Goal: Information Seeking & Learning: Learn about a topic

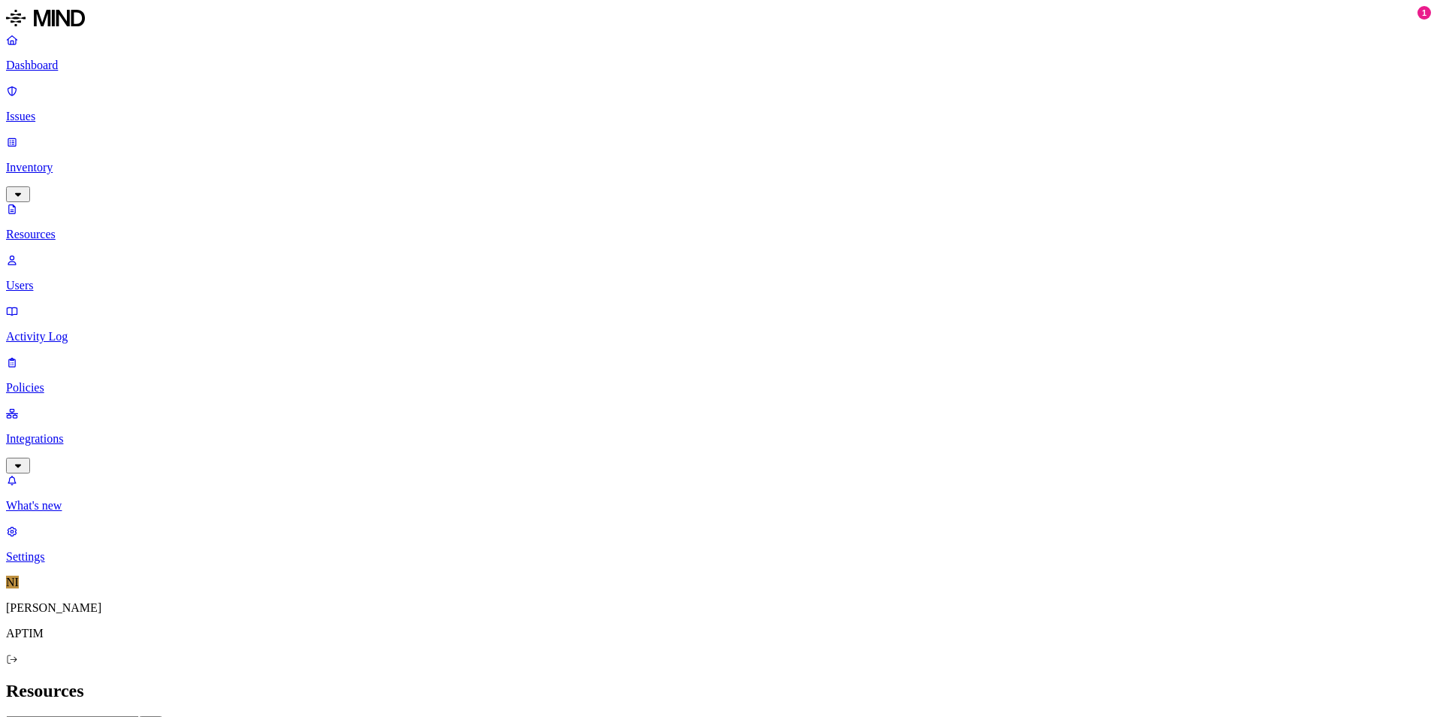
click at [101, 65] on p "Dashboard" at bounding box center [718, 66] width 1425 height 14
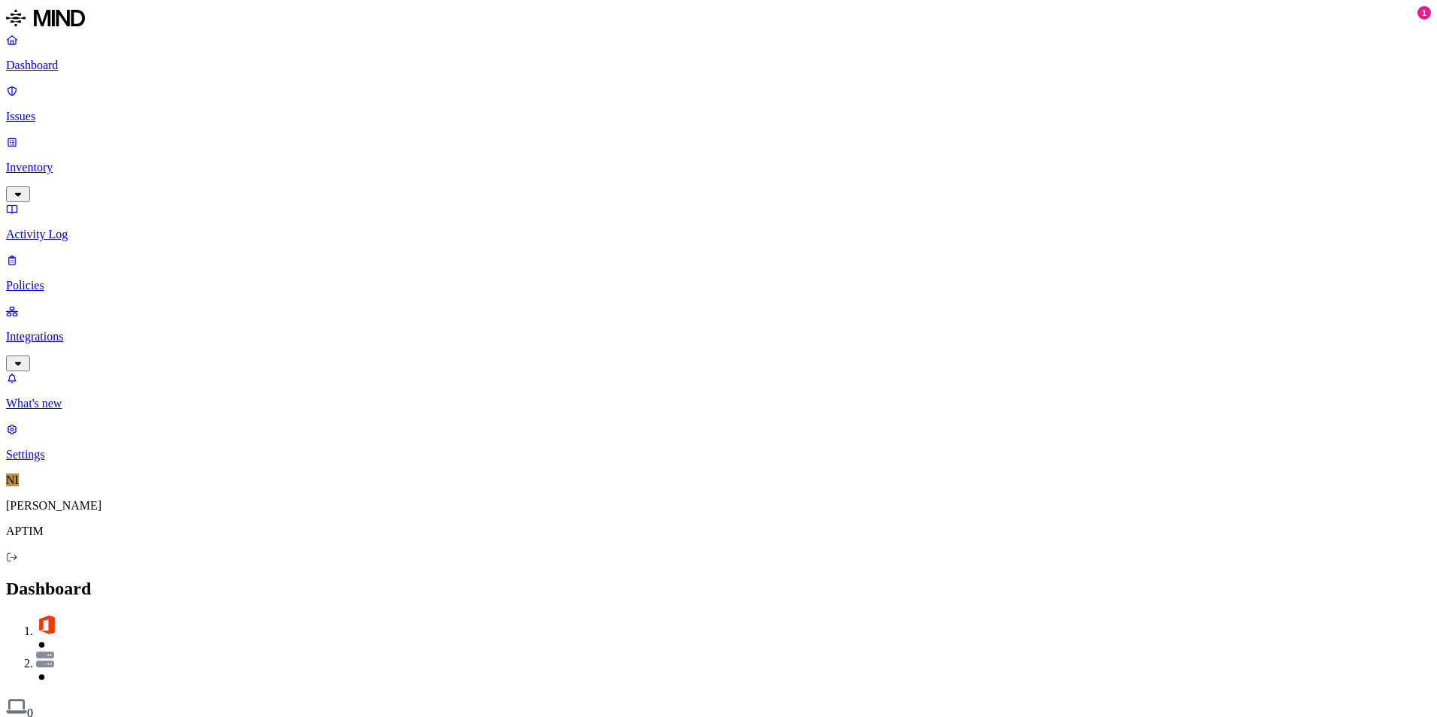
click at [764, 716] on div "Discovery Detection Prevention" at bounding box center [718, 728] width 1425 height 16
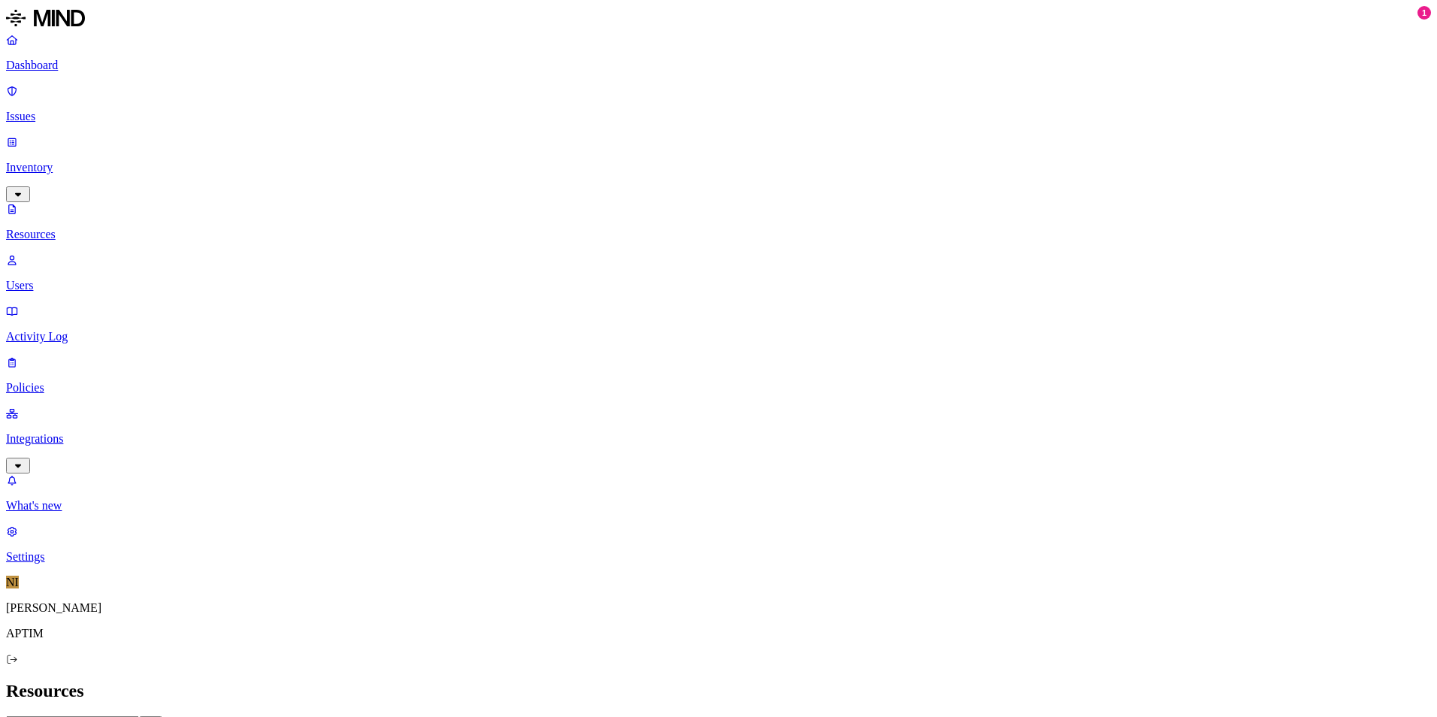
click at [98, 69] on p "Dashboard" at bounding box center [718, 66] width 1425 height 14
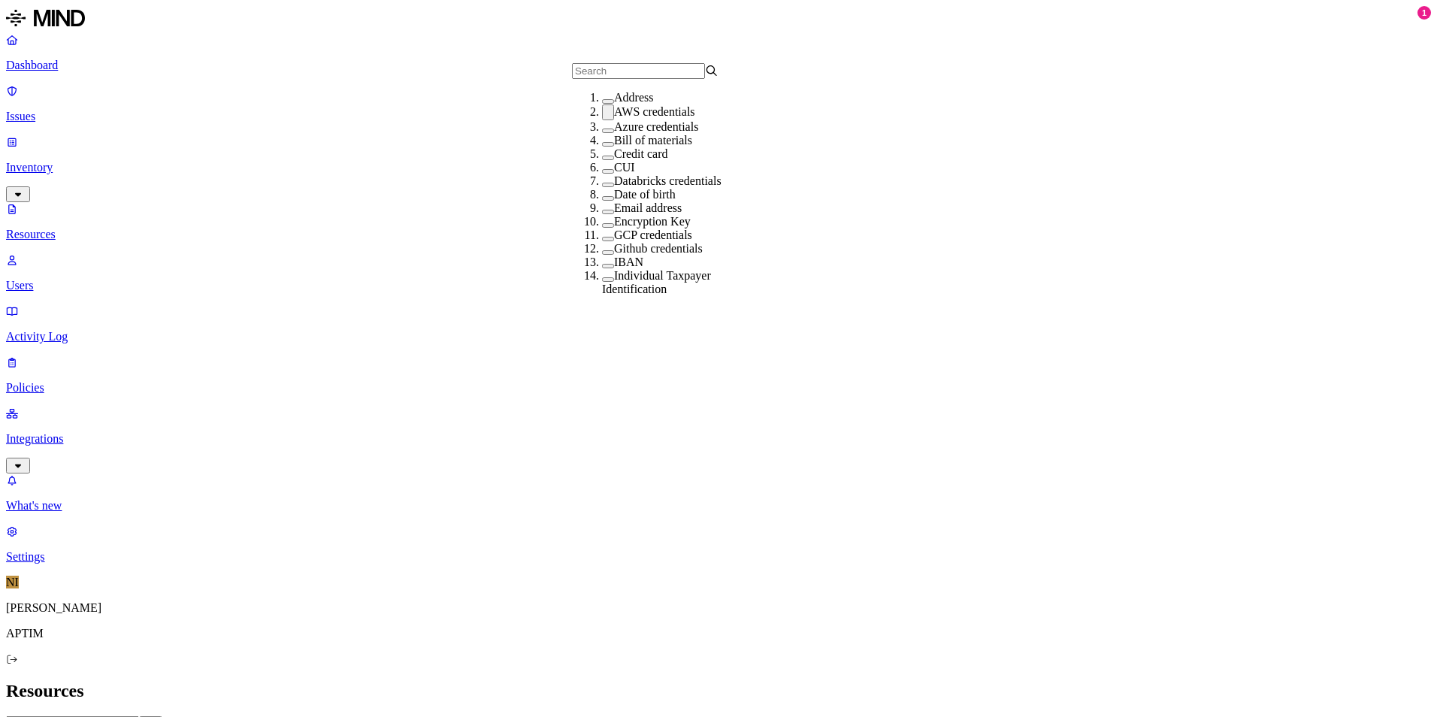
click at [640, 118] on label "AWS credentials" at bounding box center [654, 111] width 81 height 13
click at [690, 681] on header "Resources" at bounding box center [718, 691] width 1425 height 20
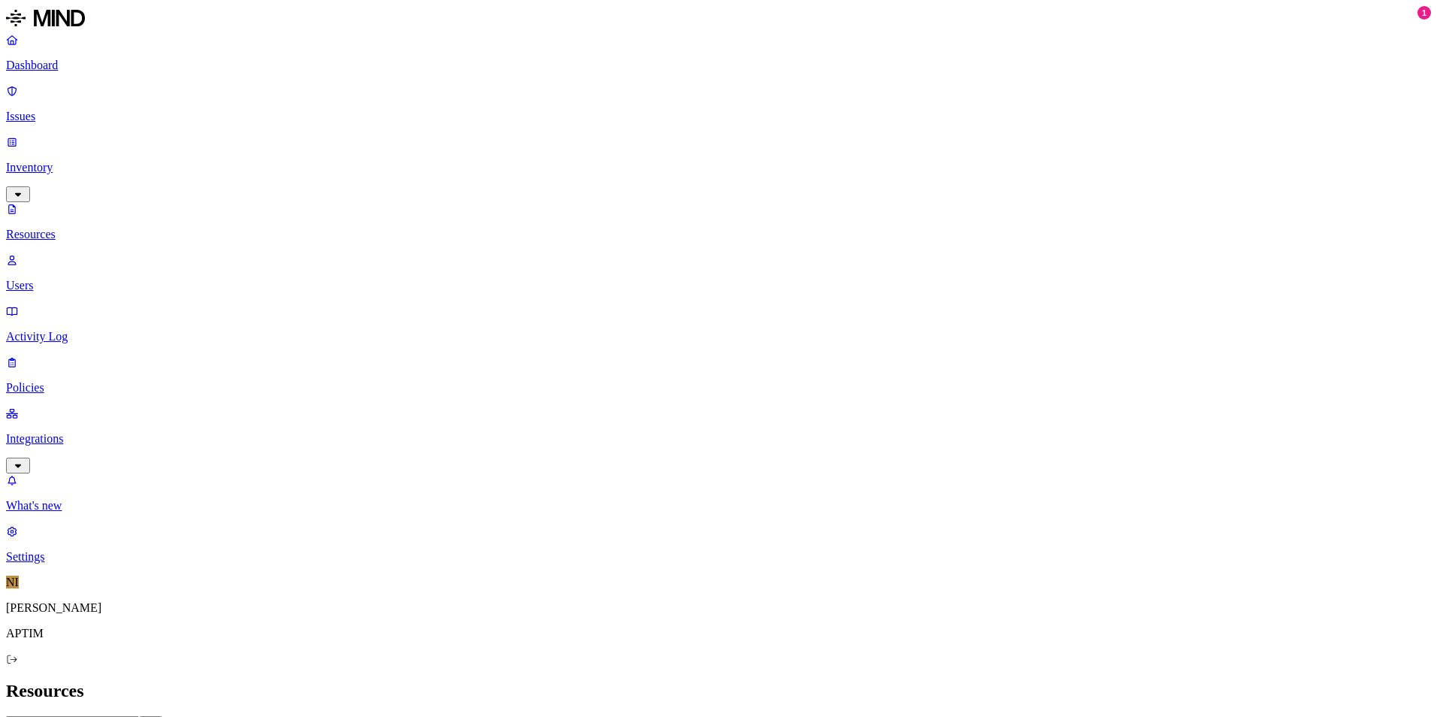
click at [65, 55] on link "Dashboard" at bounding box center [718, 52] width 1425 height 39
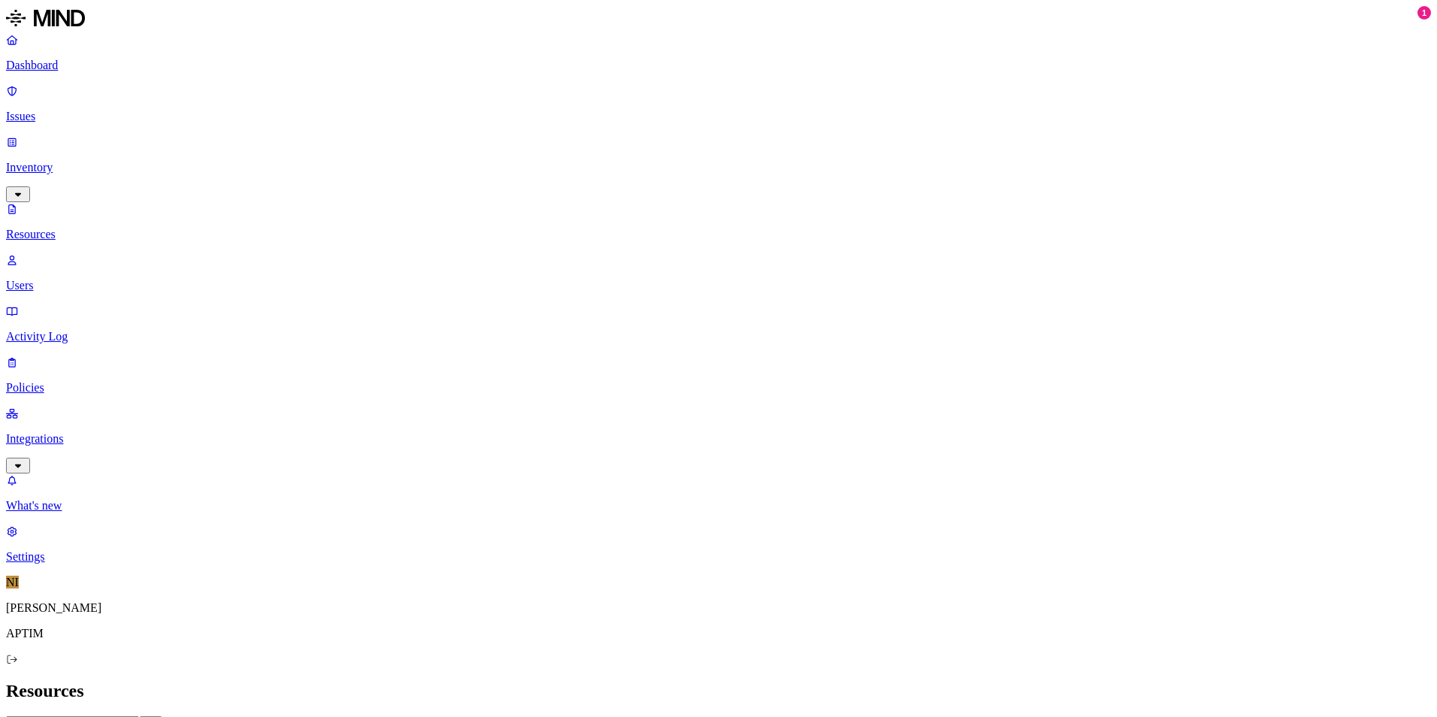
click at [86, 61] on p "Dashboard" at bounding box center [718, 66] width 1425 height 14
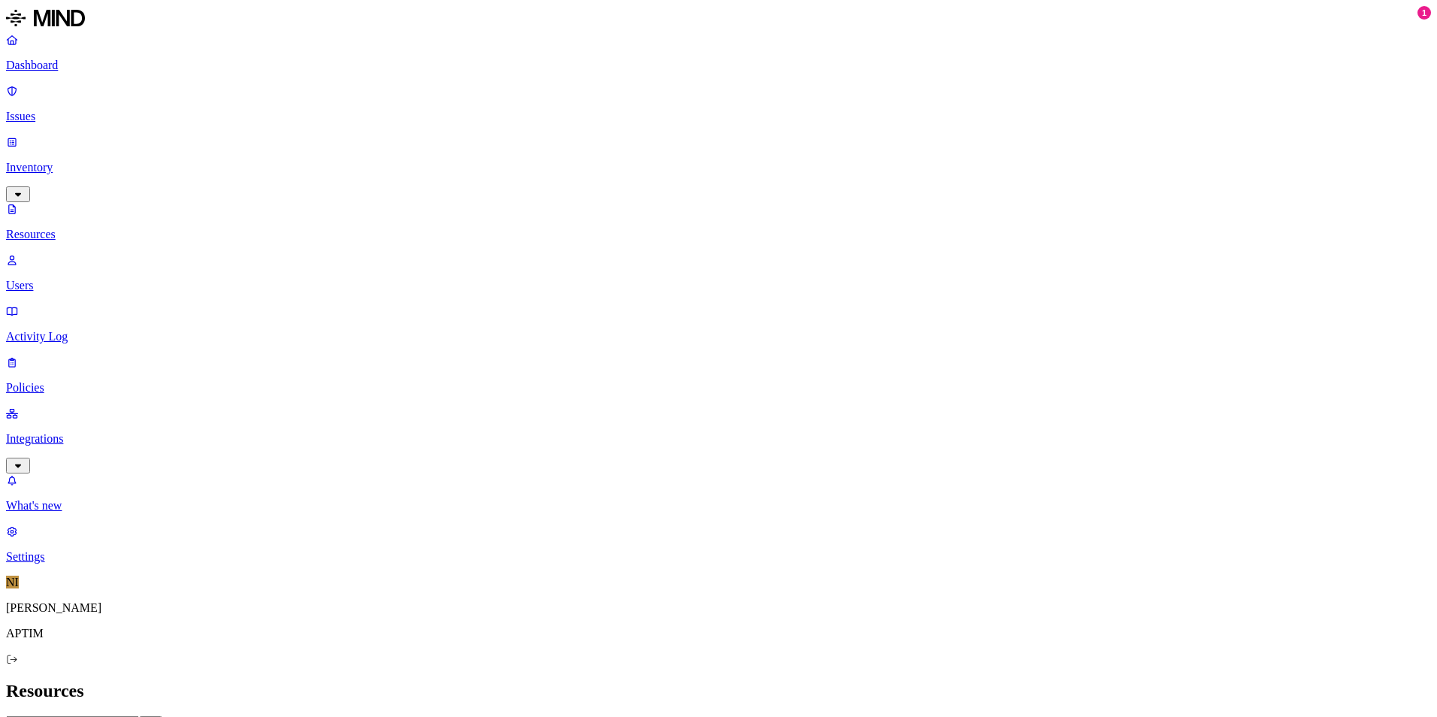
drag, startPoint x: 428, startPoint y: 81, endPoint x: 491, endPoint y: 87, distance: 62.7
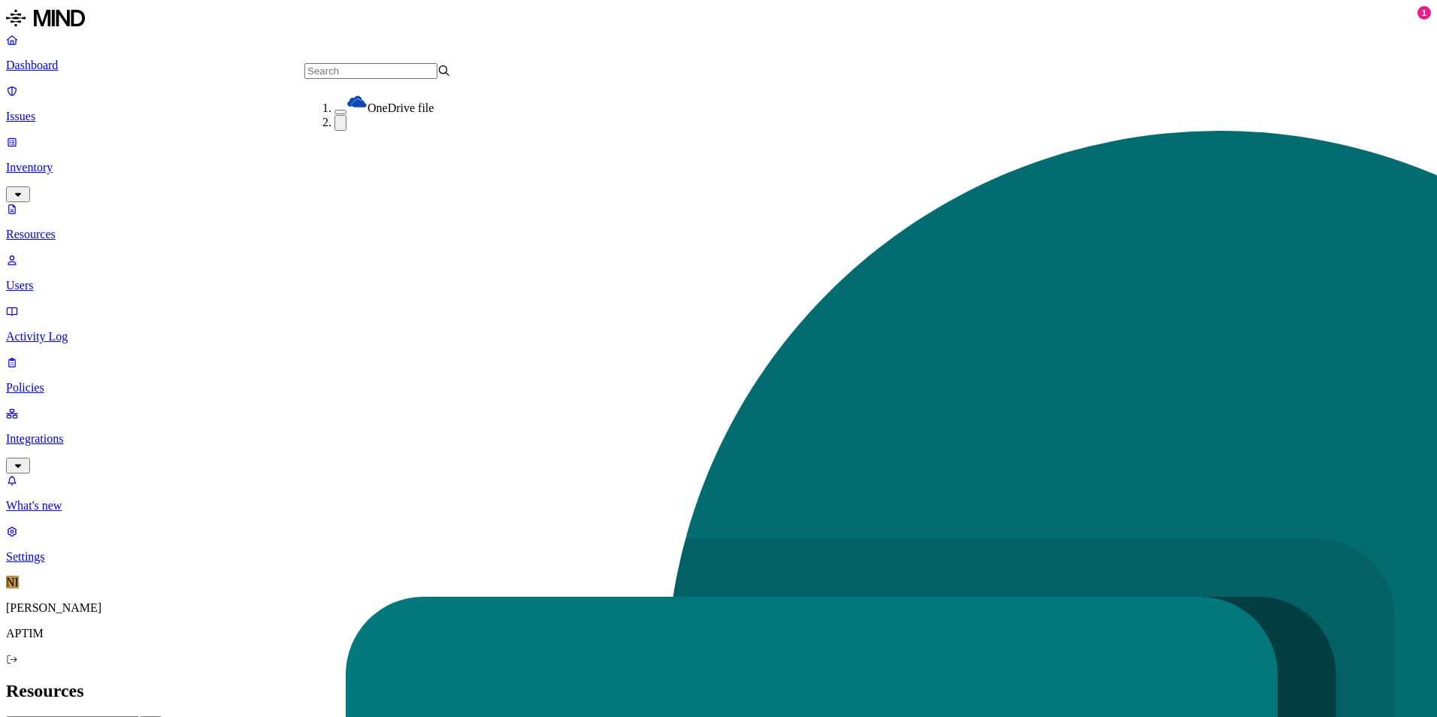
click at [406, 681] on header "Resources" at bounding box center [718, 691] width 1425 height 20
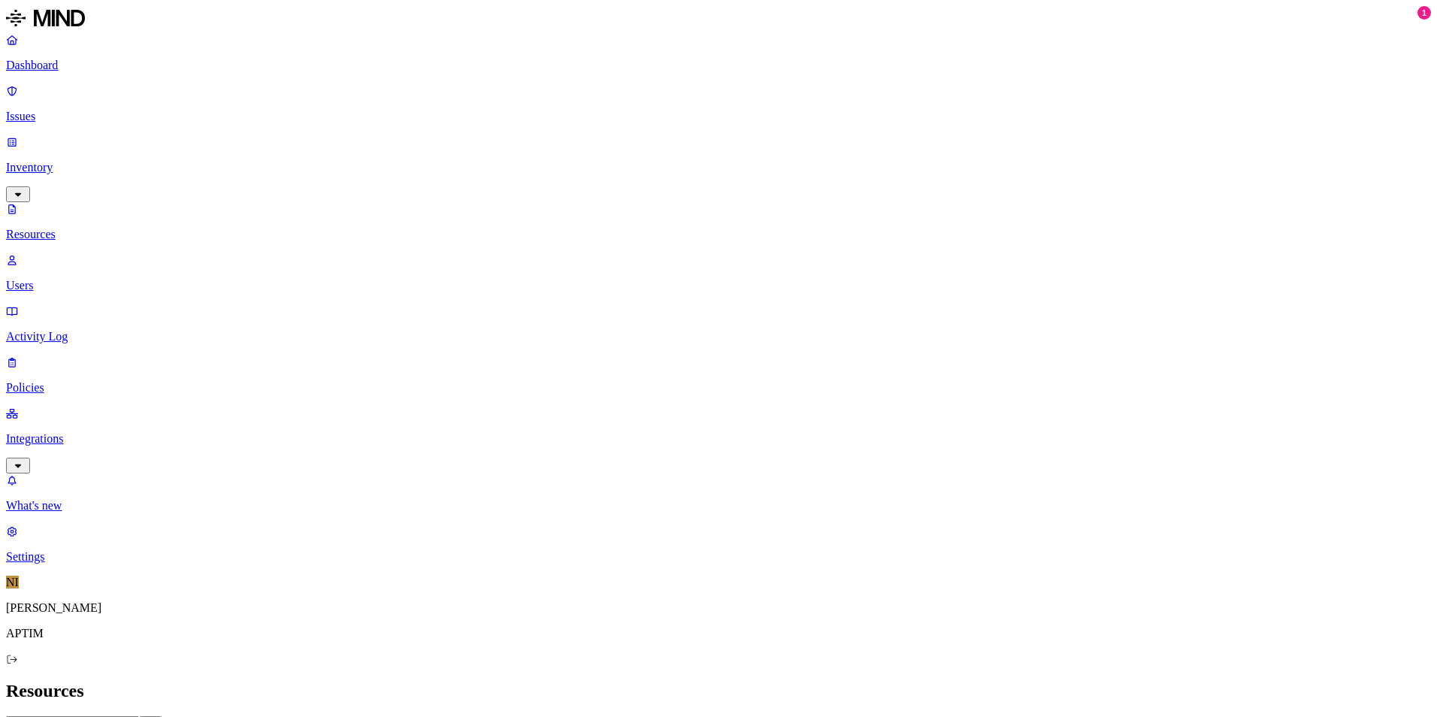
click at [132, 72] on p "Dashboard" at bounding box center [718, 66] width 1425 height 14
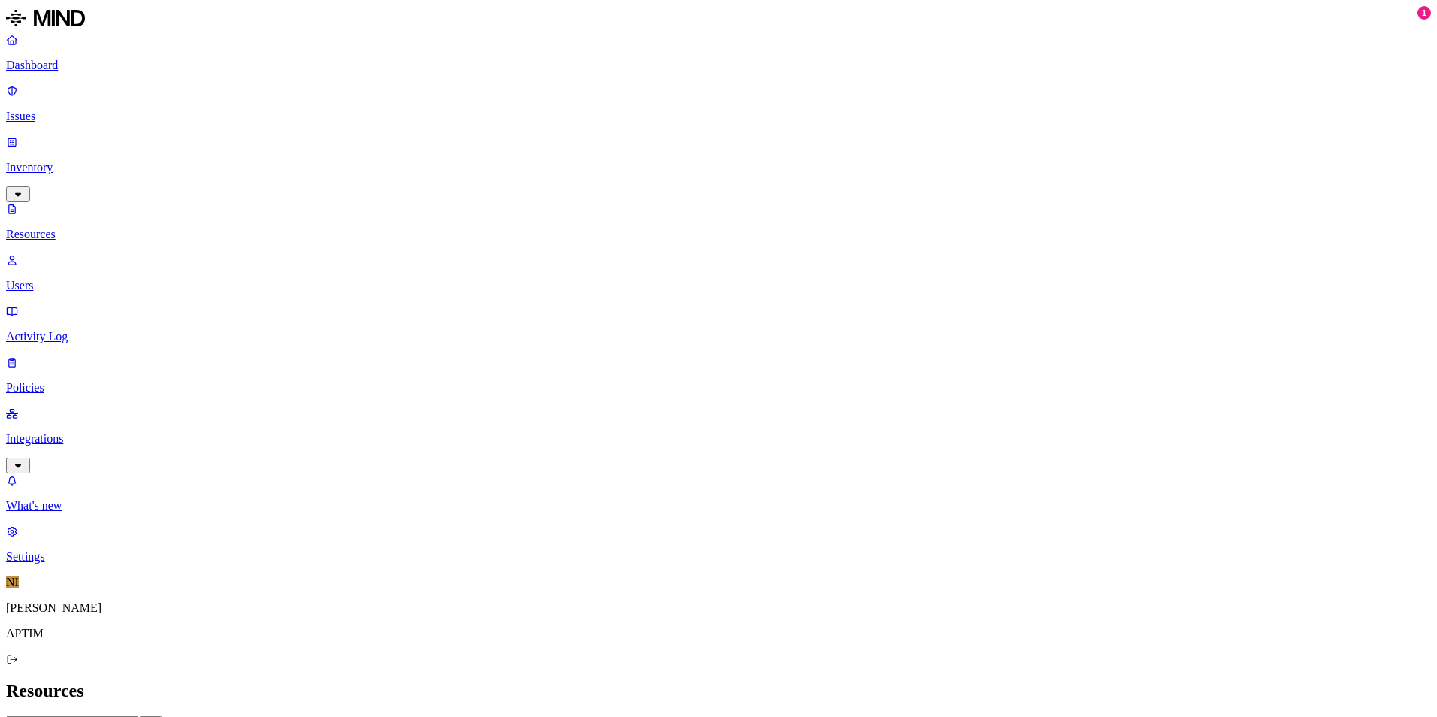
click at [89, 381] on p "Policies" at bounding box center [718, 388] width 1425 height 14
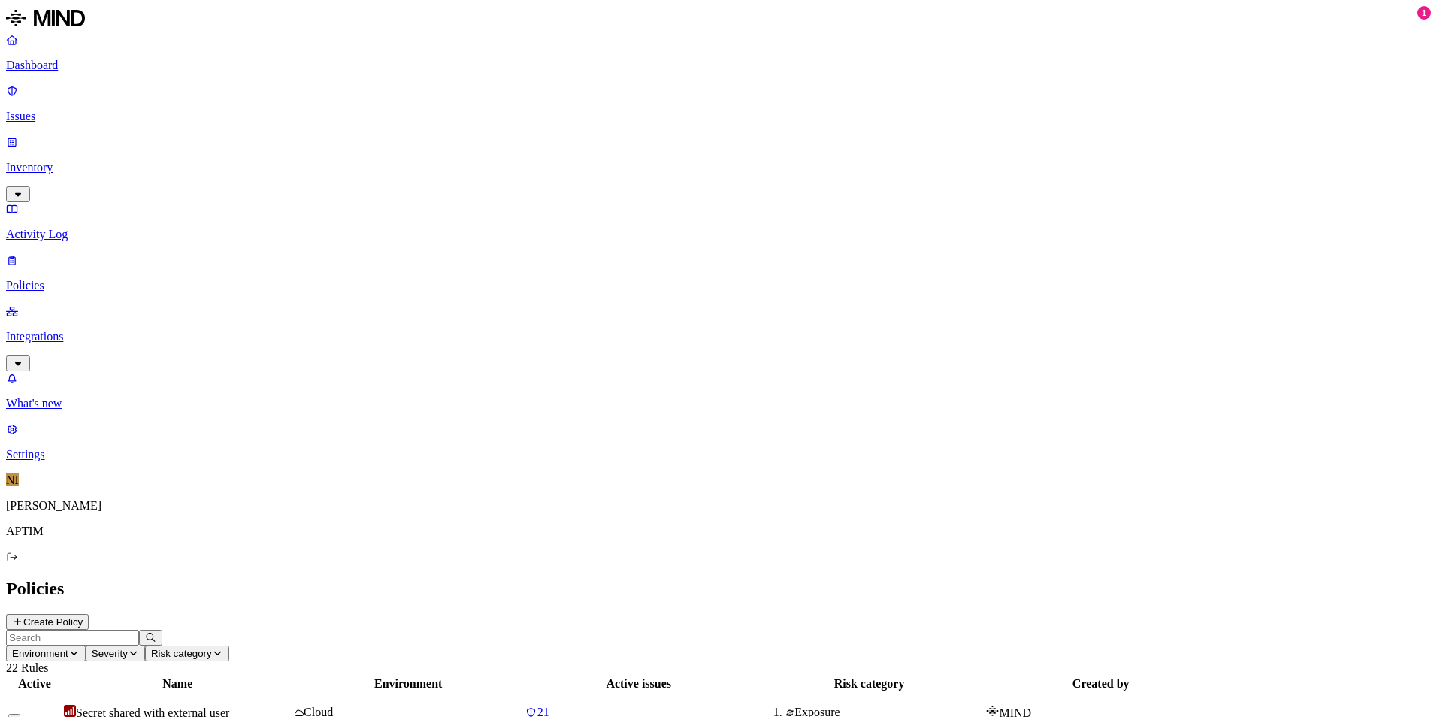
click at [81, 110] on p "Issues" at bounding box center [718, 117] width 1425 height 14
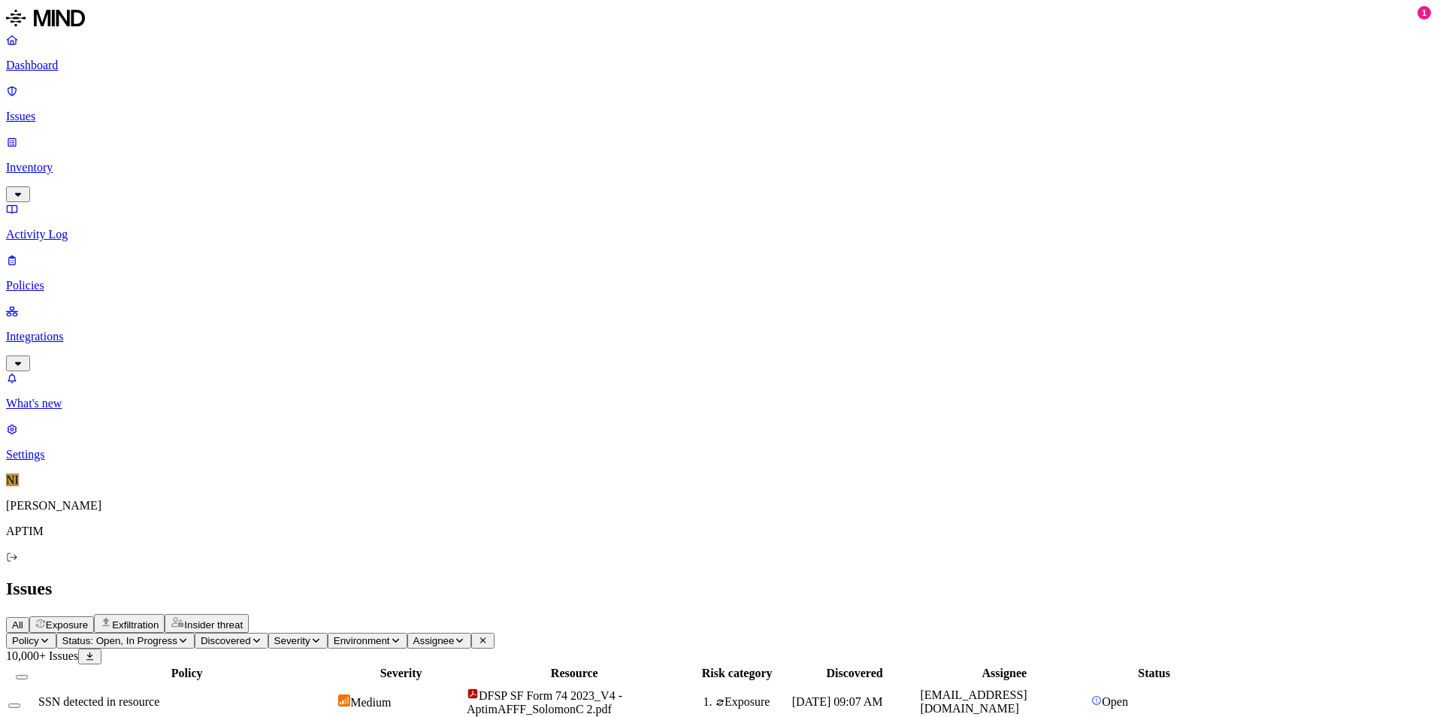
click at [322, 636] on icon "button" at bounding box center [315, 640] width 11 height 9
click at [480, 143] on button "button" at bounding box center [486, 140] width 12 height 5
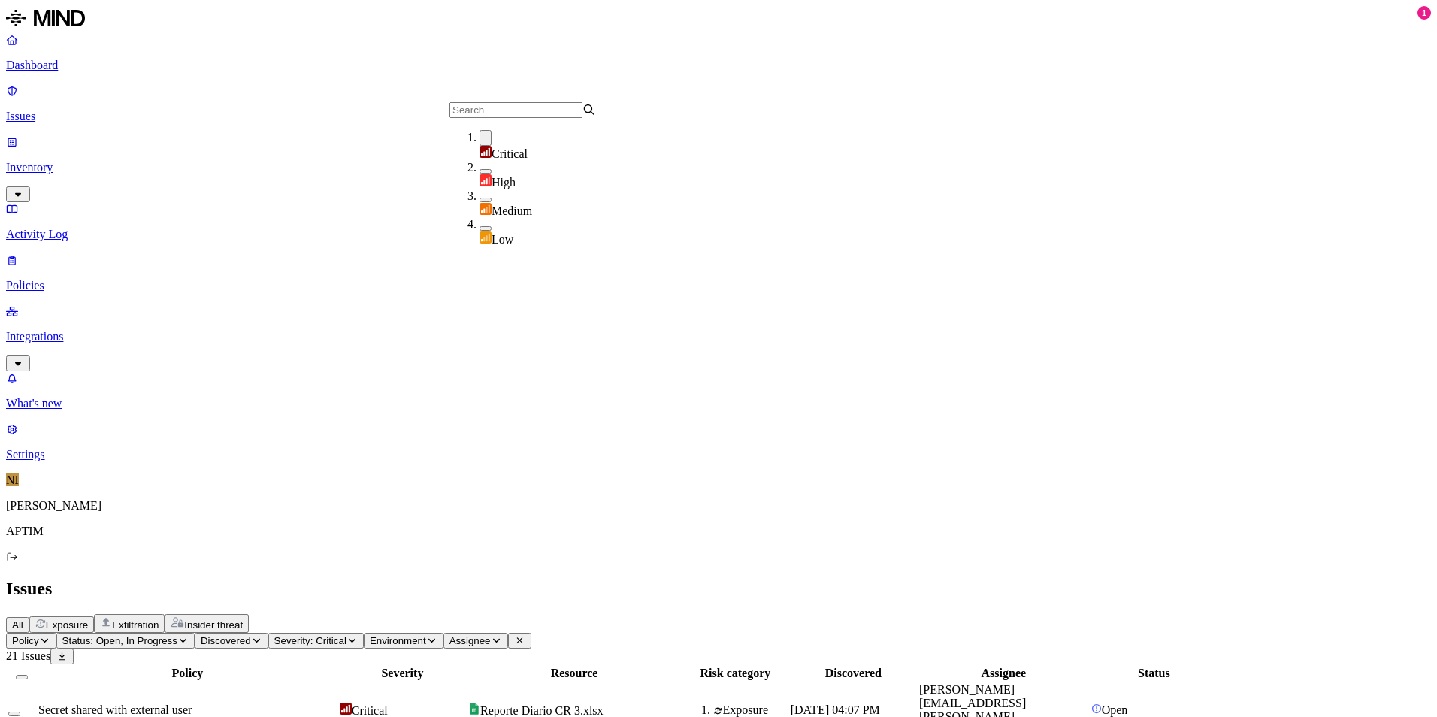
click at [761, 614] on div "All Exposure Exfiltration Insider threat" at bounding box center [718, 623] width 1425 height 19
click at [337, 704] on div "Secret shared with external user" at bounding box center [187, 711] width 298 height 14
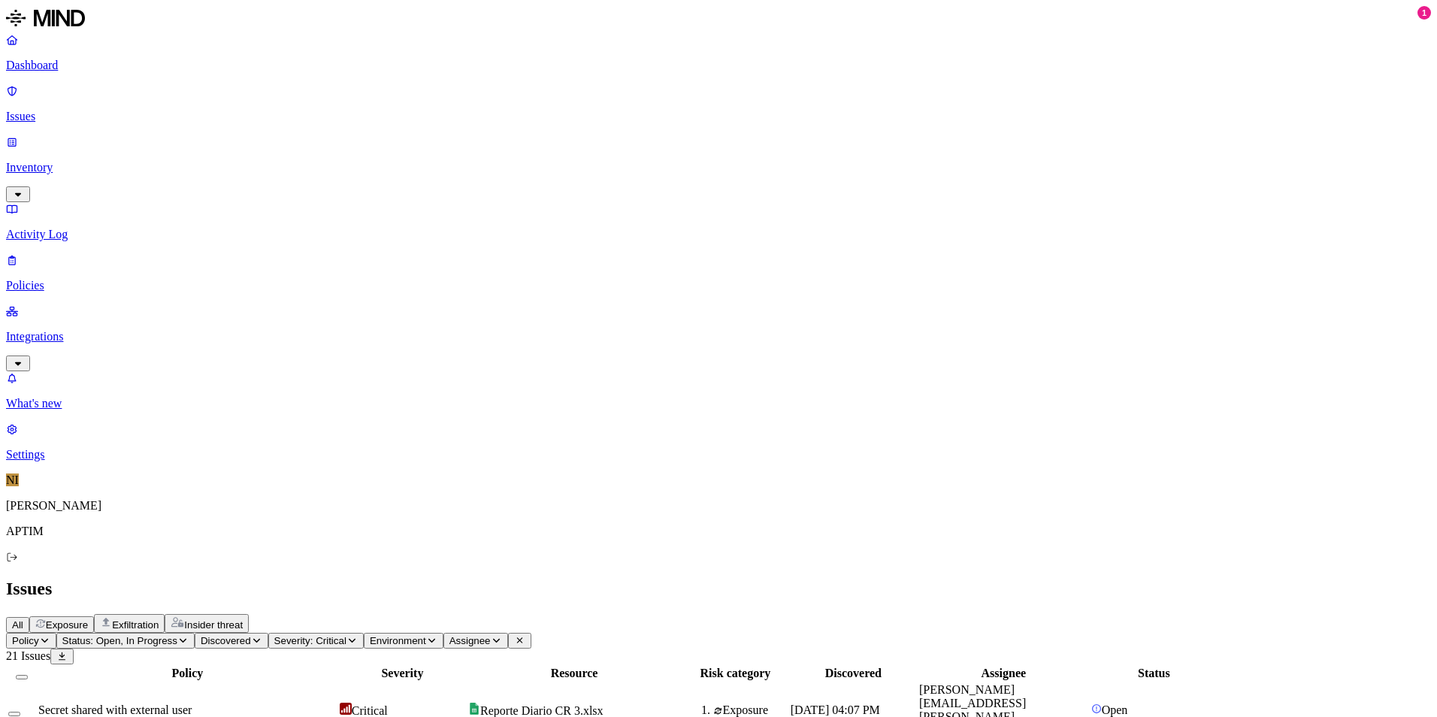
drag, startPoint x: 1279, startPoint y: 441, endPoint x: 1170, endPoint y: 429, distance: 109.6
drag, startPoint x: 1170, startPoint y: 429, endPoint x: 1105, endPoint y: 425, distance: 65.5
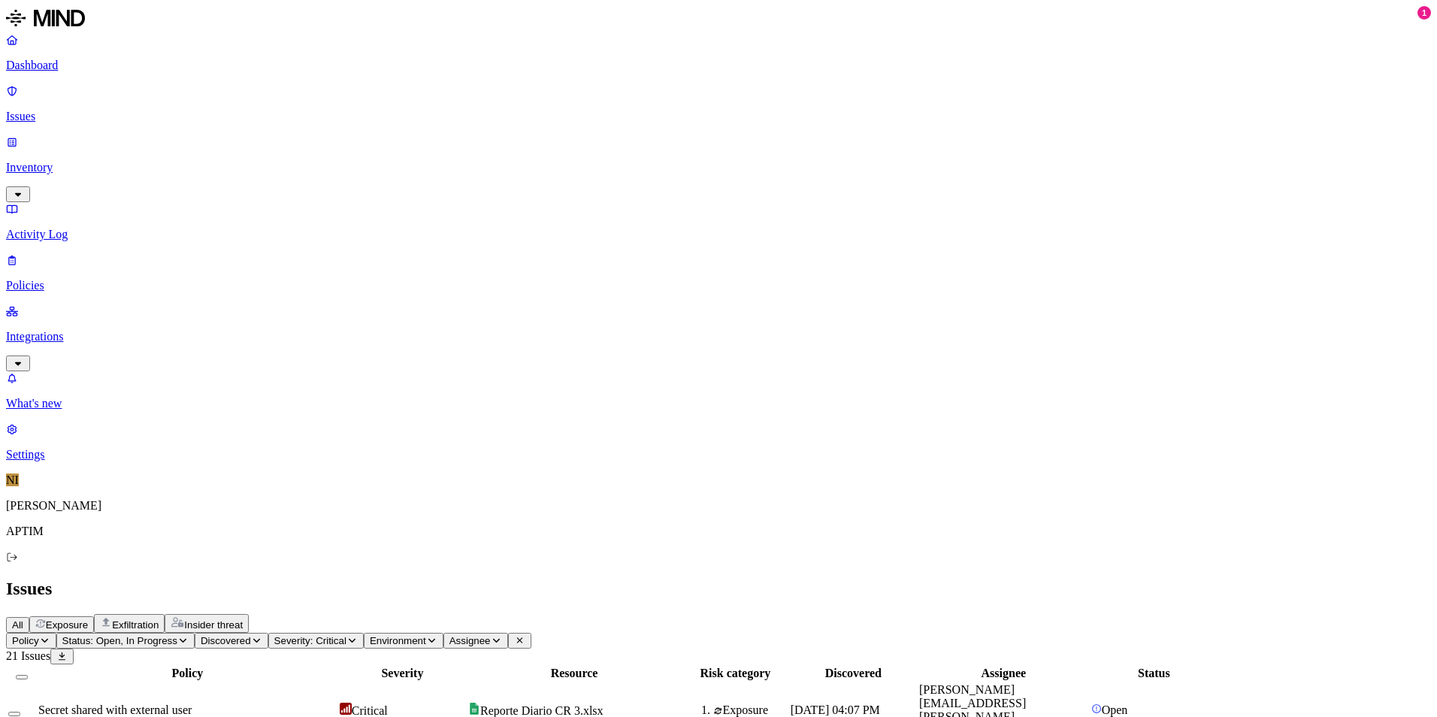
click at [78, 67] on p "Dashboard" at bounding box center [718, 66] width 1425 height 14
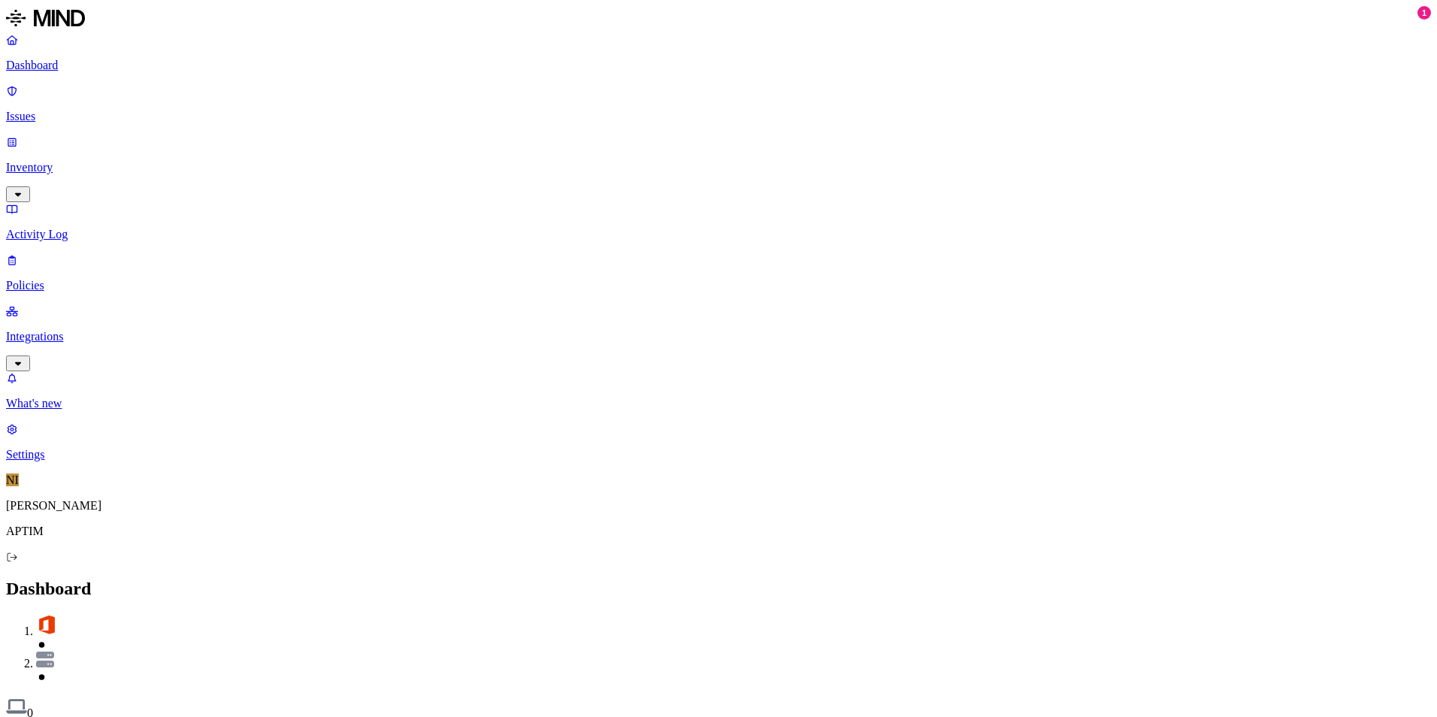
click at [55, 110] on p "Issues" at bounding box center [718, 117] width 1425 height 14
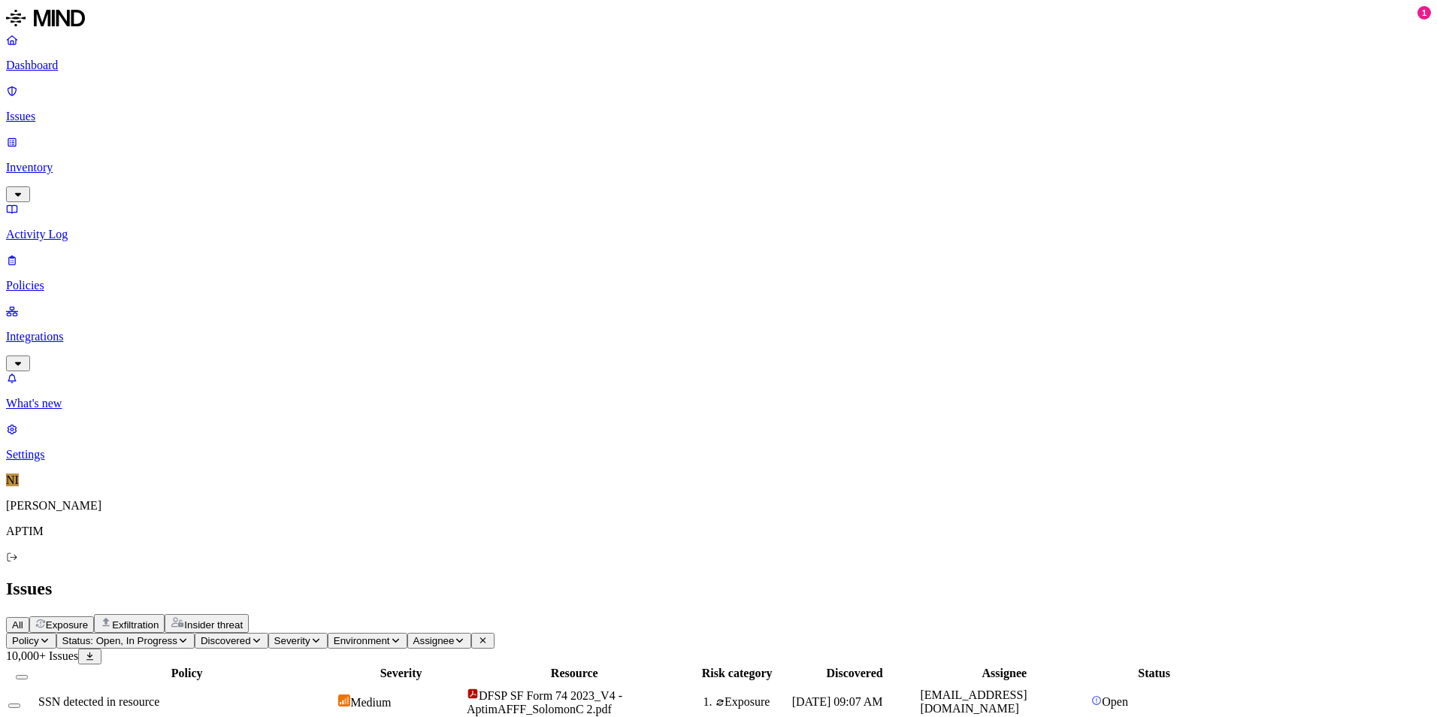
click at [39, 635] on span "Policy" at bounding box center [25, 640] width 27 height 11
type input "[PERSON_NAME]"
click at [231, 144] on div "anall search" at bounding box center [289, 137] width 147 height 14
click at [328, 695] on div "anall search" at bounding box center [186, 702] width 297 height 14
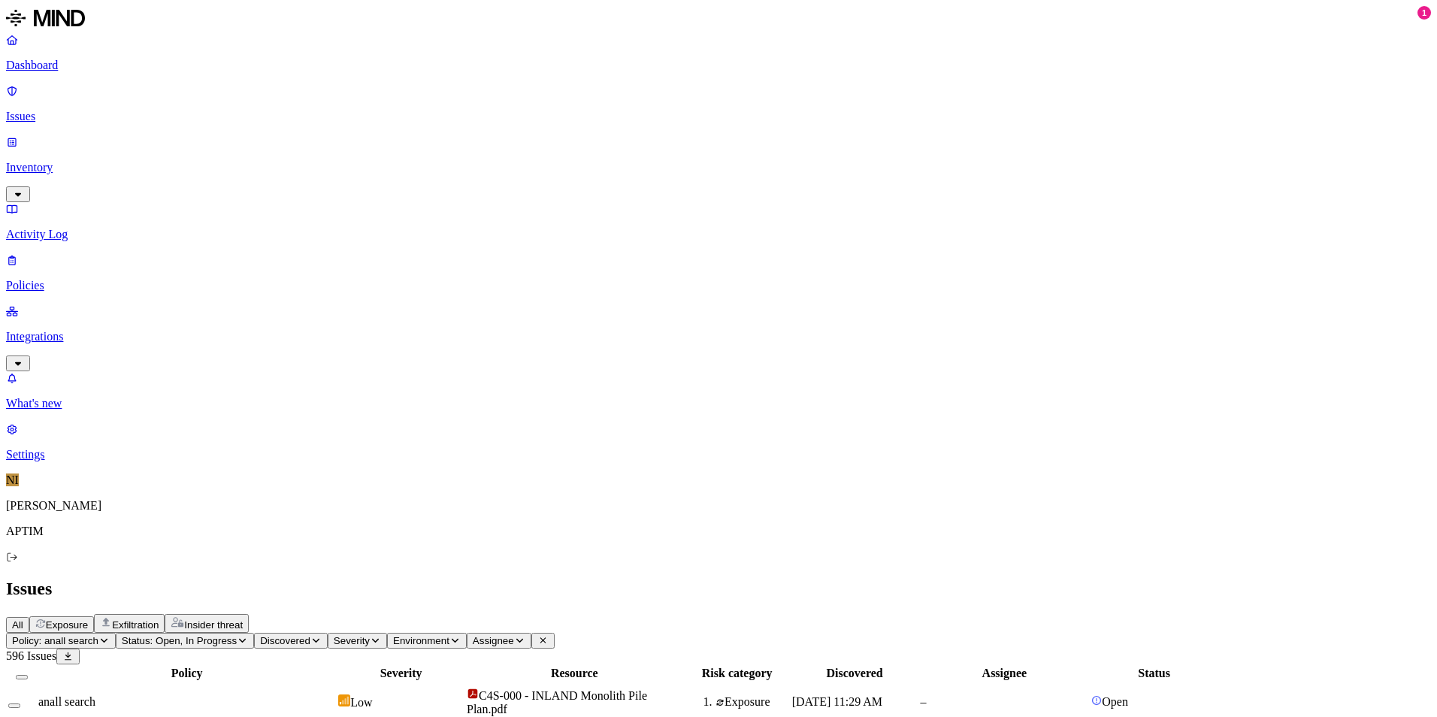
click at [98, 228] on p "Activity Log" at bounding box center [718, 235] width 1425 height 14
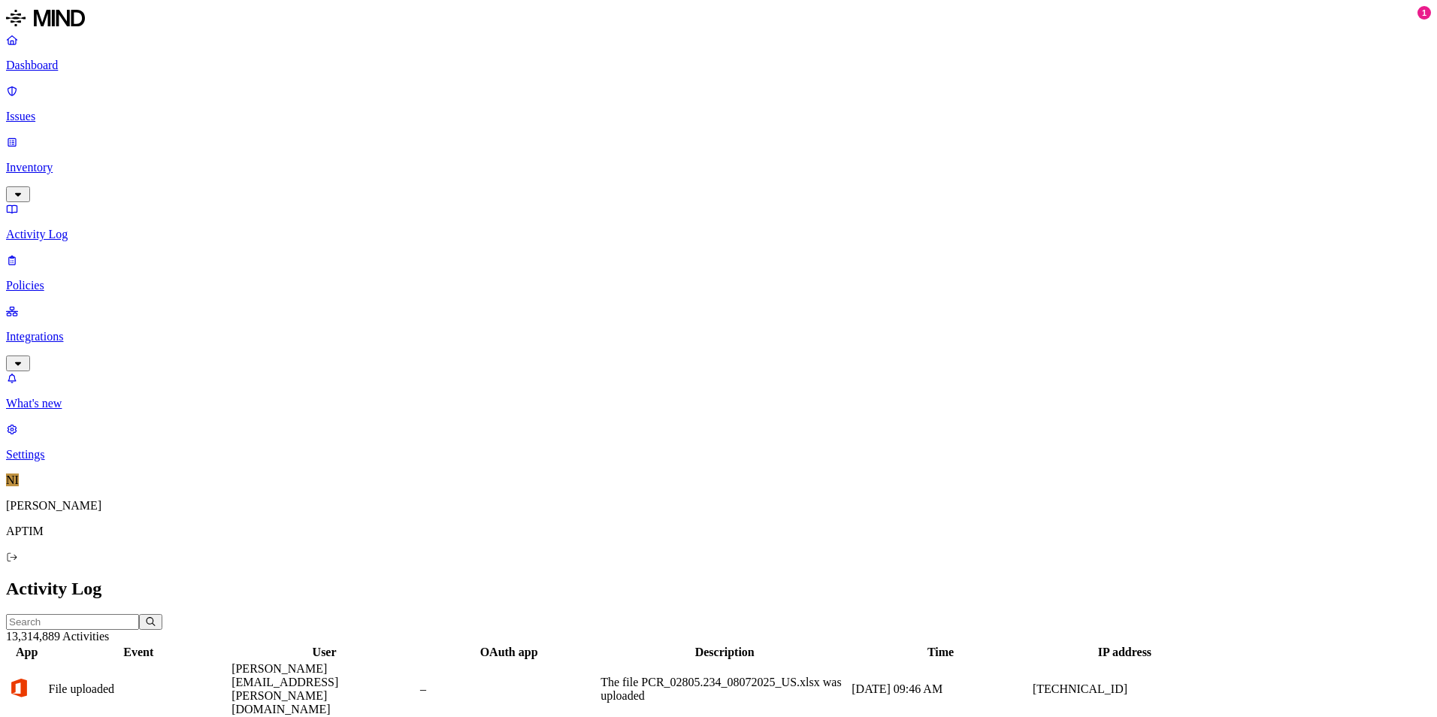
click at [84, 68] on p "Dashboard" at bounding box center [718, 66] width 1425 height 14
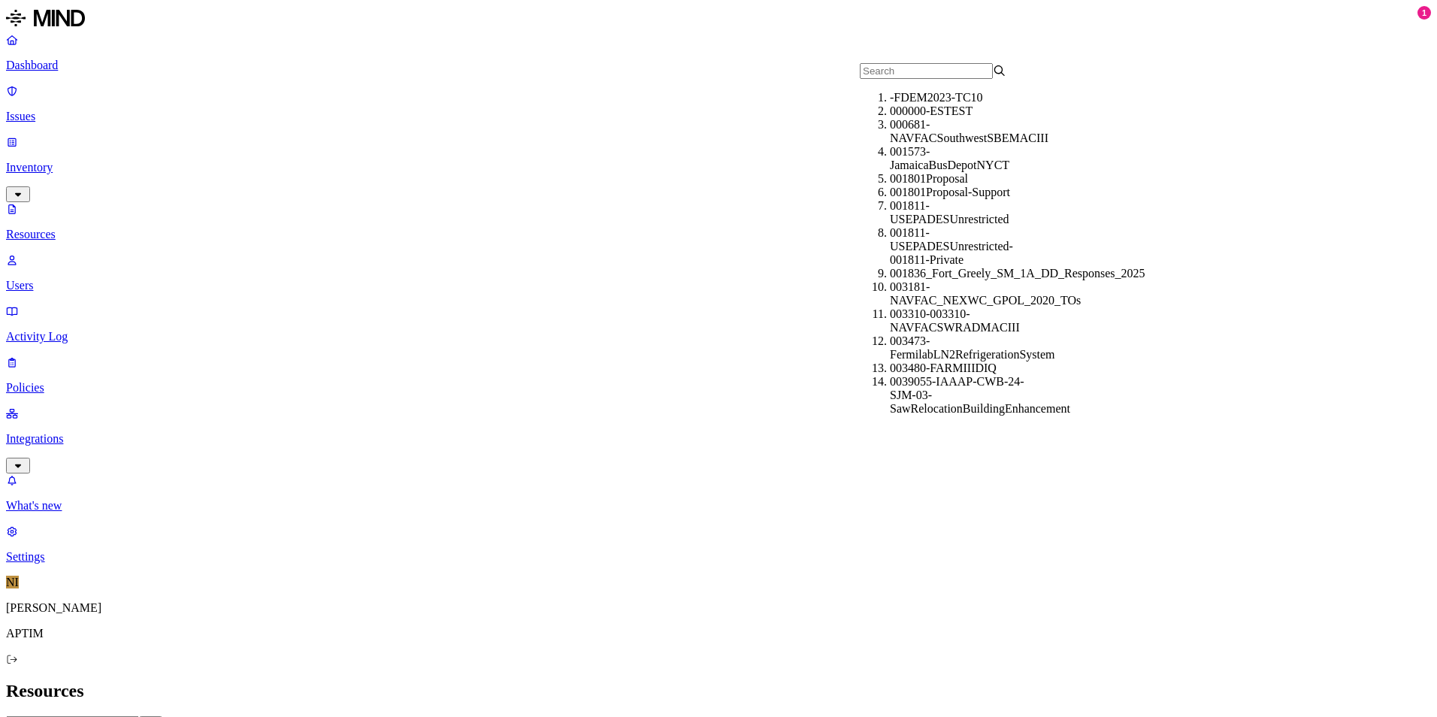
type input "s"
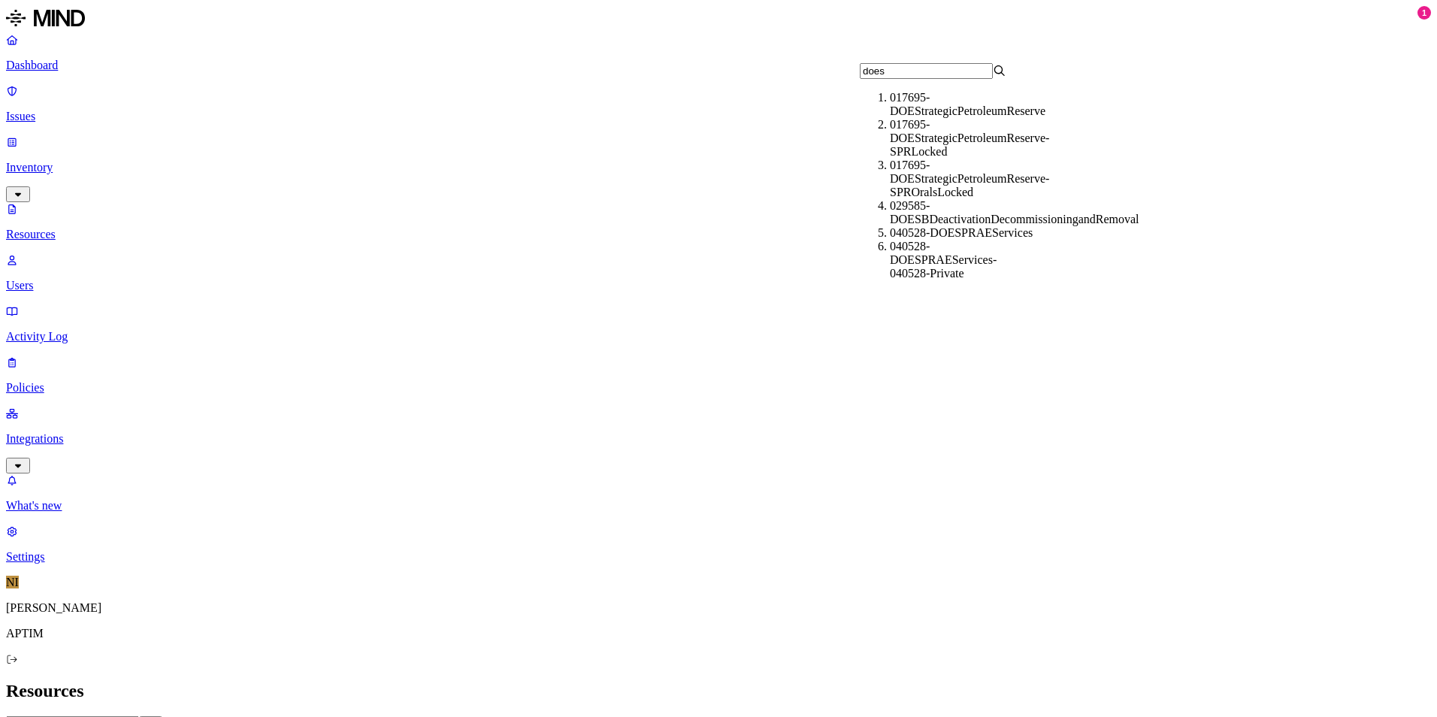
type input "does"
click at [943, 108] on div "017695-DOEStrategicPetroleumReserve" at bounding box center [963, 104] width 147 height 27
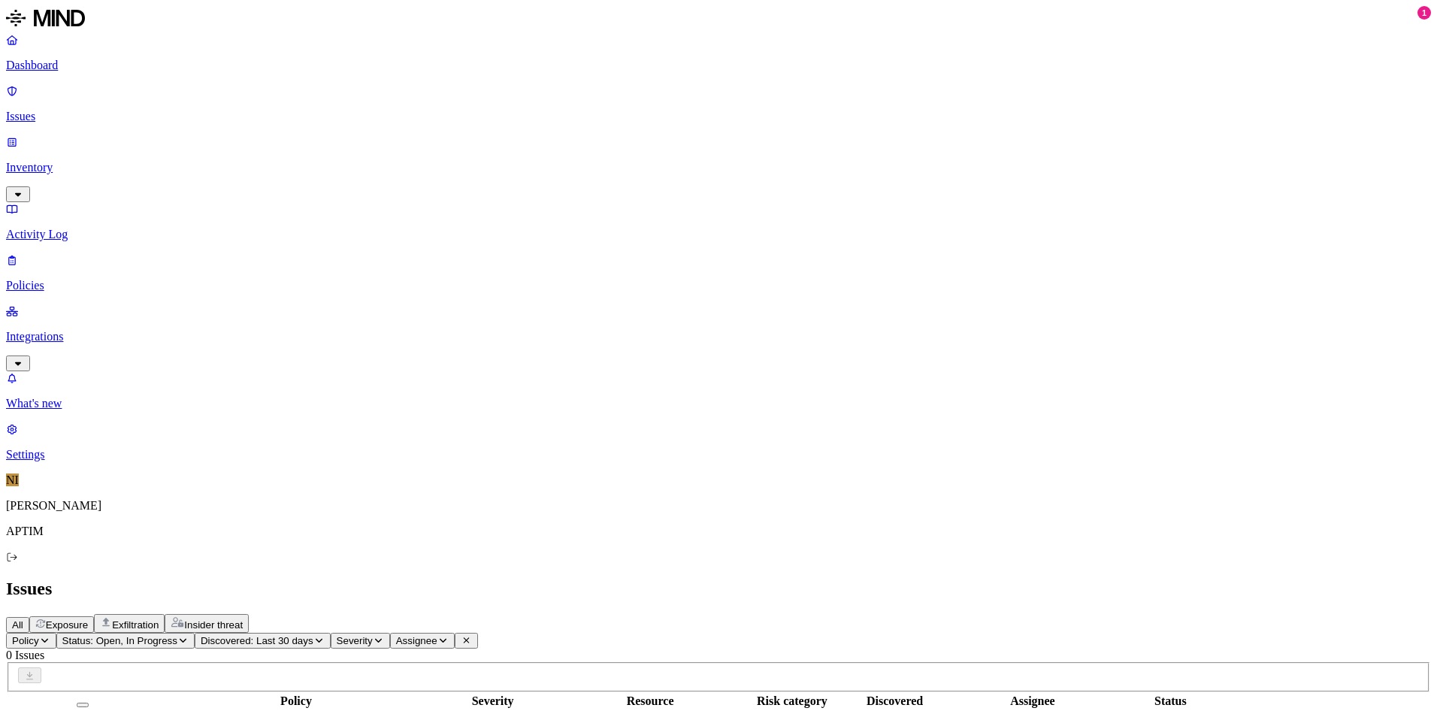
scroll to position [225, 0]
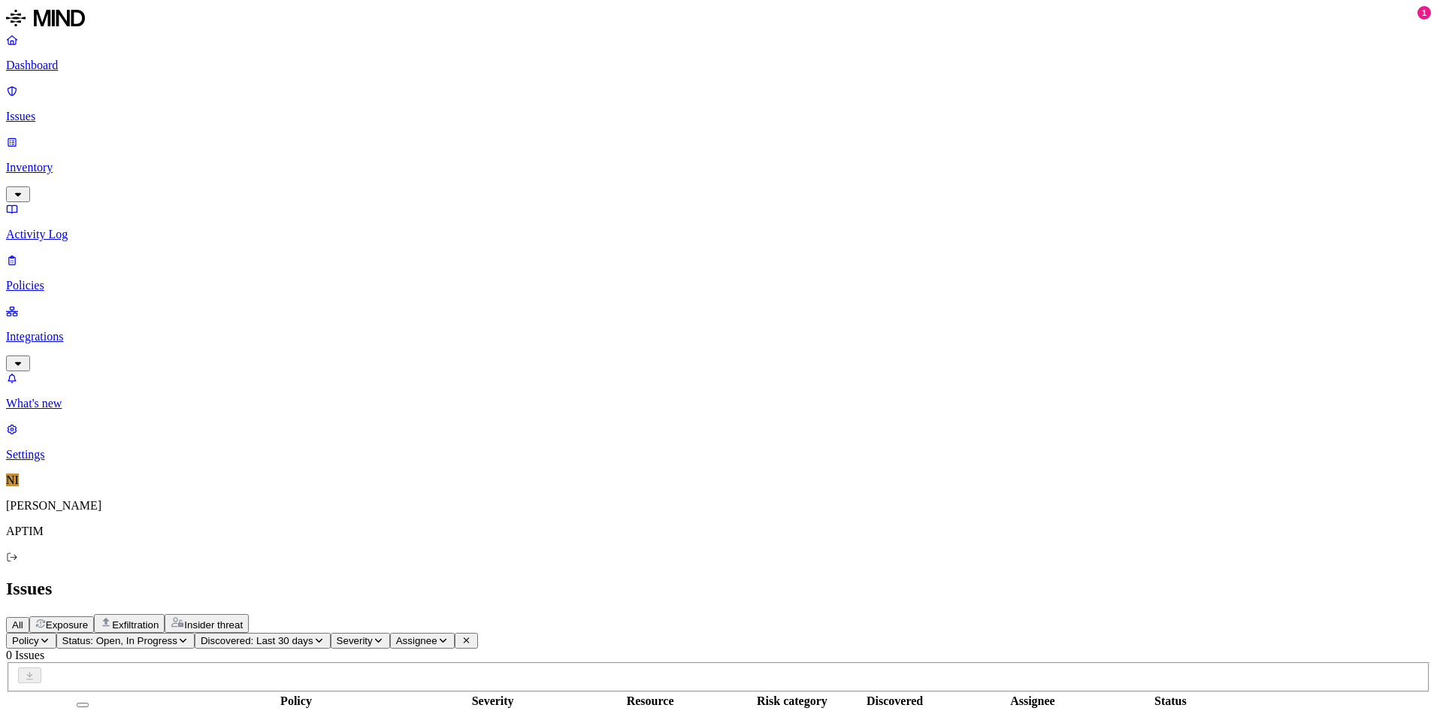
scroll to position [0, 0]
drag, startPoint x: 1212, startPoint y: 176, endPoint x: 1340, endPoint y: 185, distance: 128.8
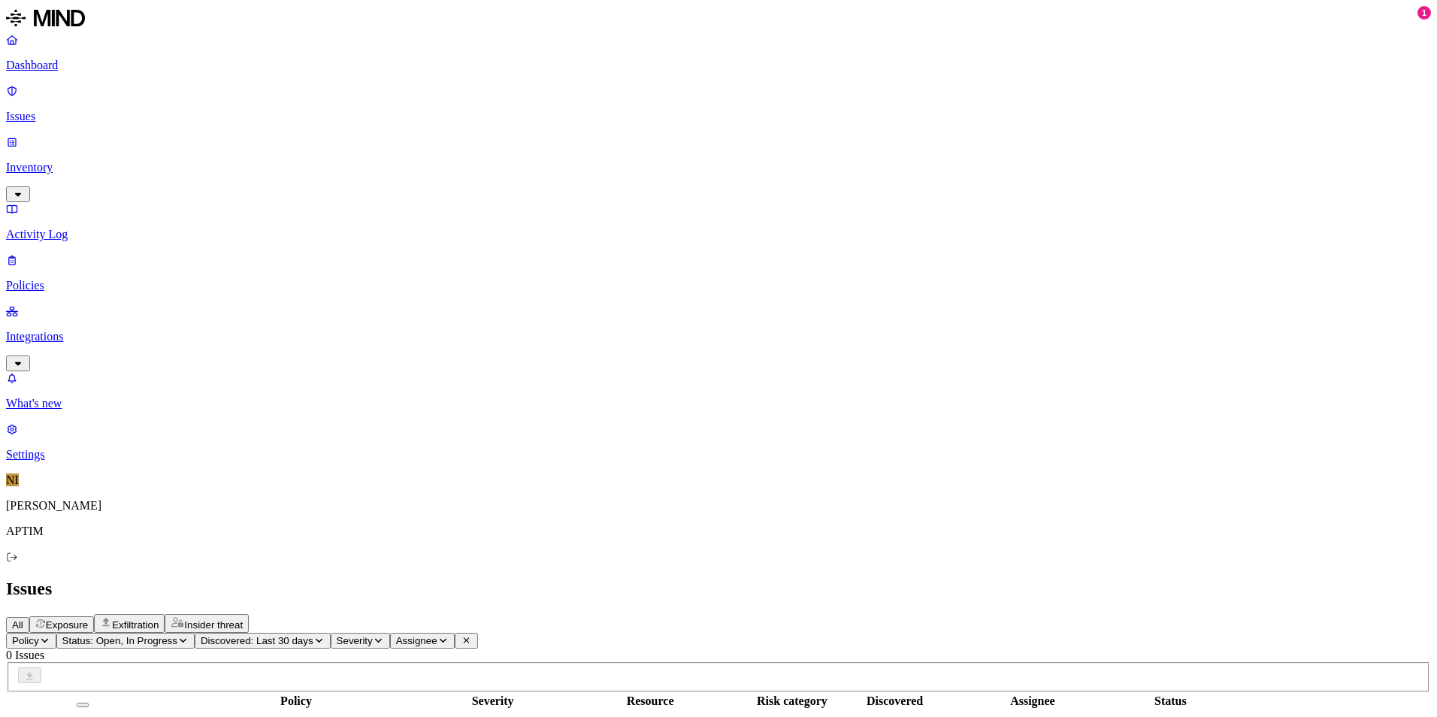
drag, startPoint x: 1158, startPoint y: 450, endPoint x: 1030, endPoint y: 345, distance: 166.1
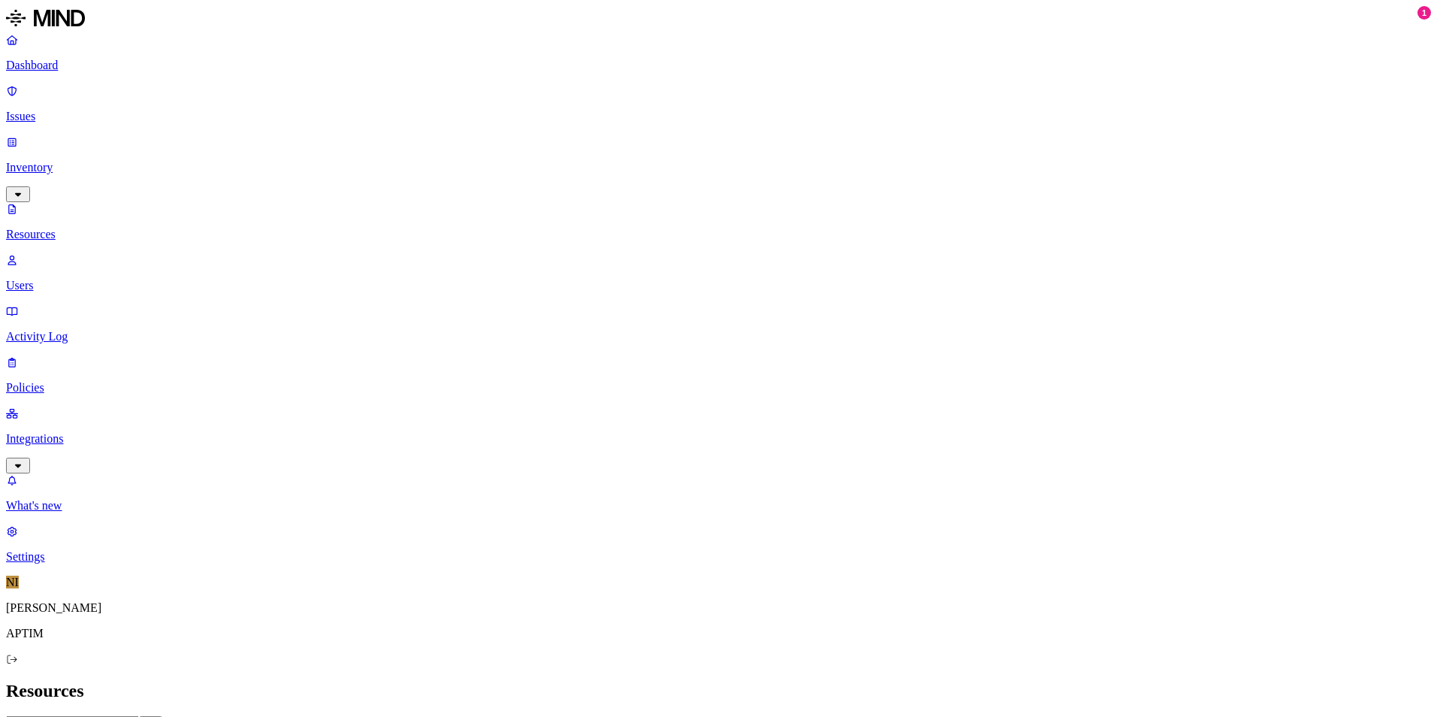
click at [63, 66] on p "Dashboard" at bounding box center [718, 66] width 1425 height 14
